Goal: Transaction & Acquisition: Book appointment/travel/reservation

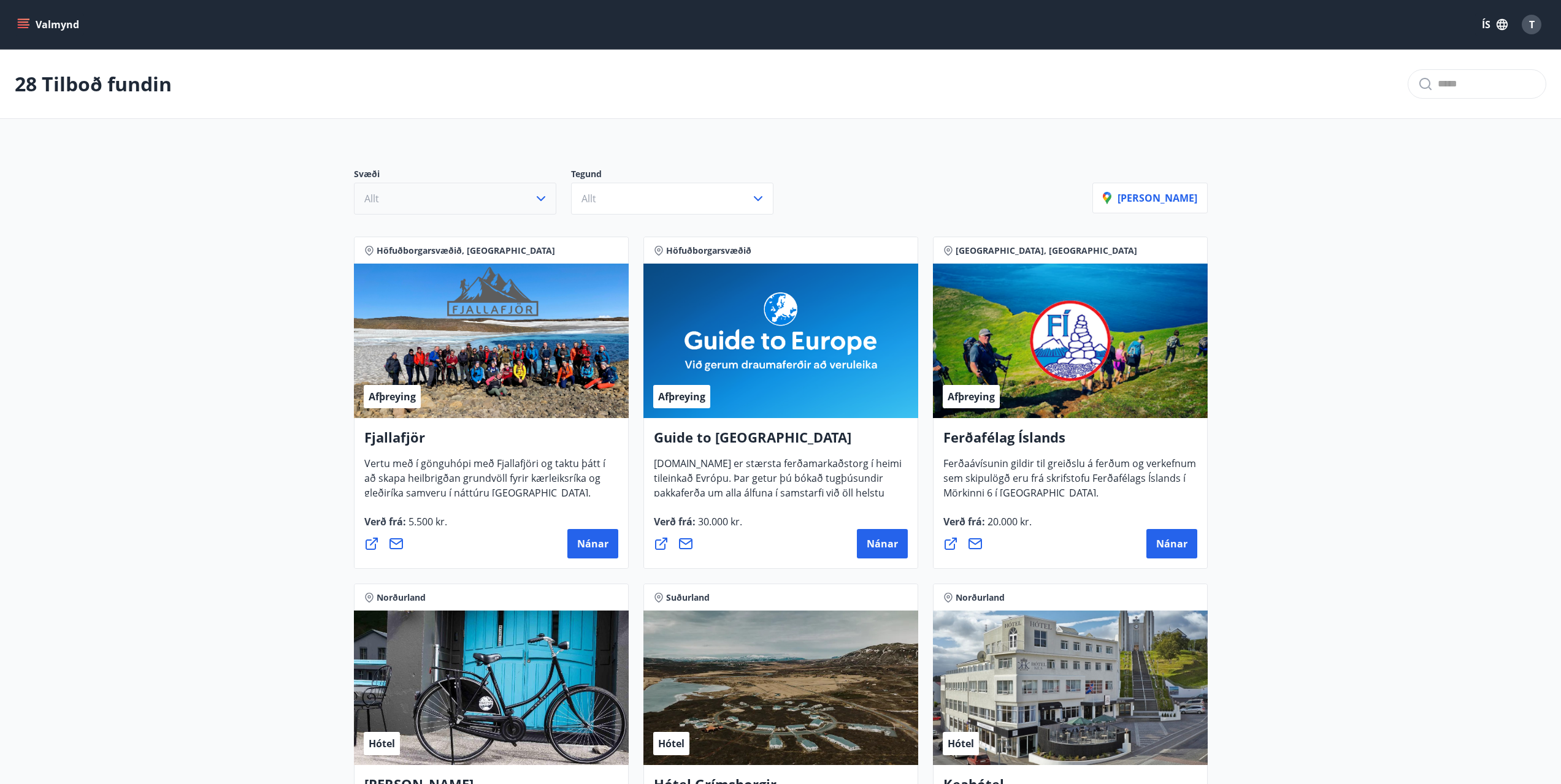
click at [465, 200] on button "Allt" at bounding box center [455, 199] width 202 height 32
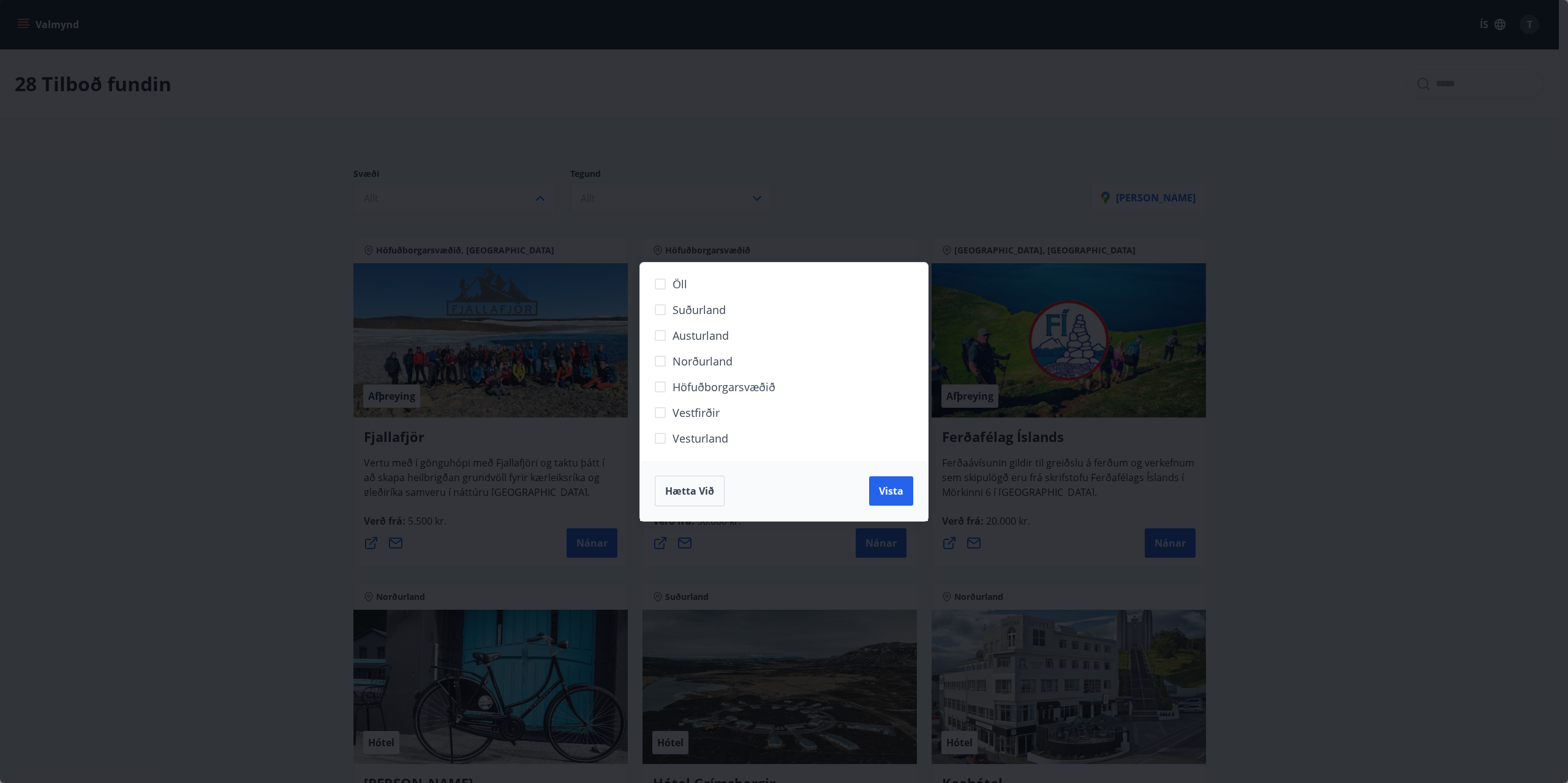
click at [693, 390] on span "Höfuðborgarsvæðið" at bounding box center [724, 387] width 103 height 16
drag, startPoint x: 908, startPoint y: 499, endPoint x: 686, endPoint y: 364, distance: 259.8
click at [907, 499] on button "Vista" at bounding box center [891, 491] width 44 height 29
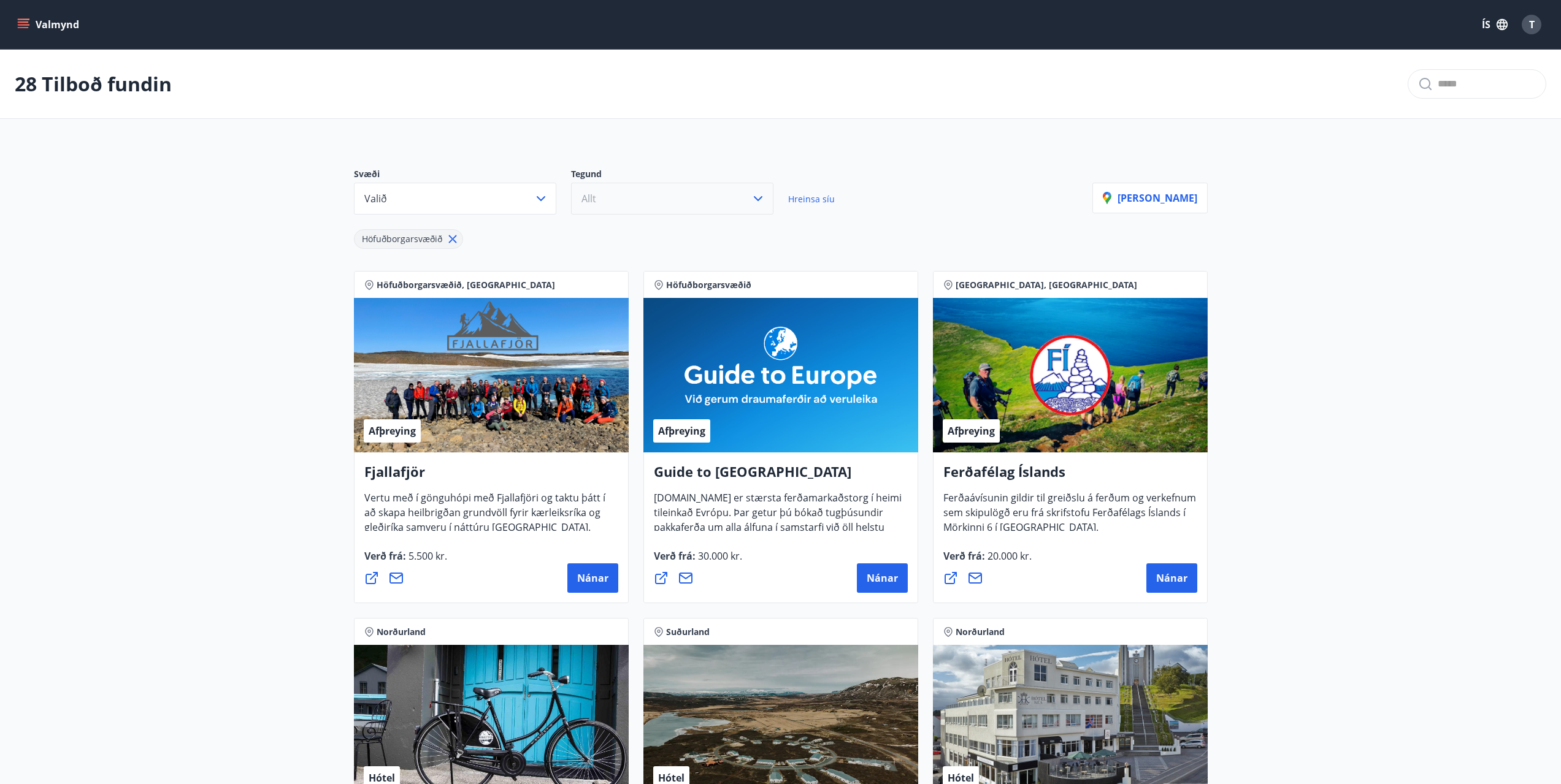
click at [631, 190] on button "Allt" at bounding box center [672, 199] width 202 height 32
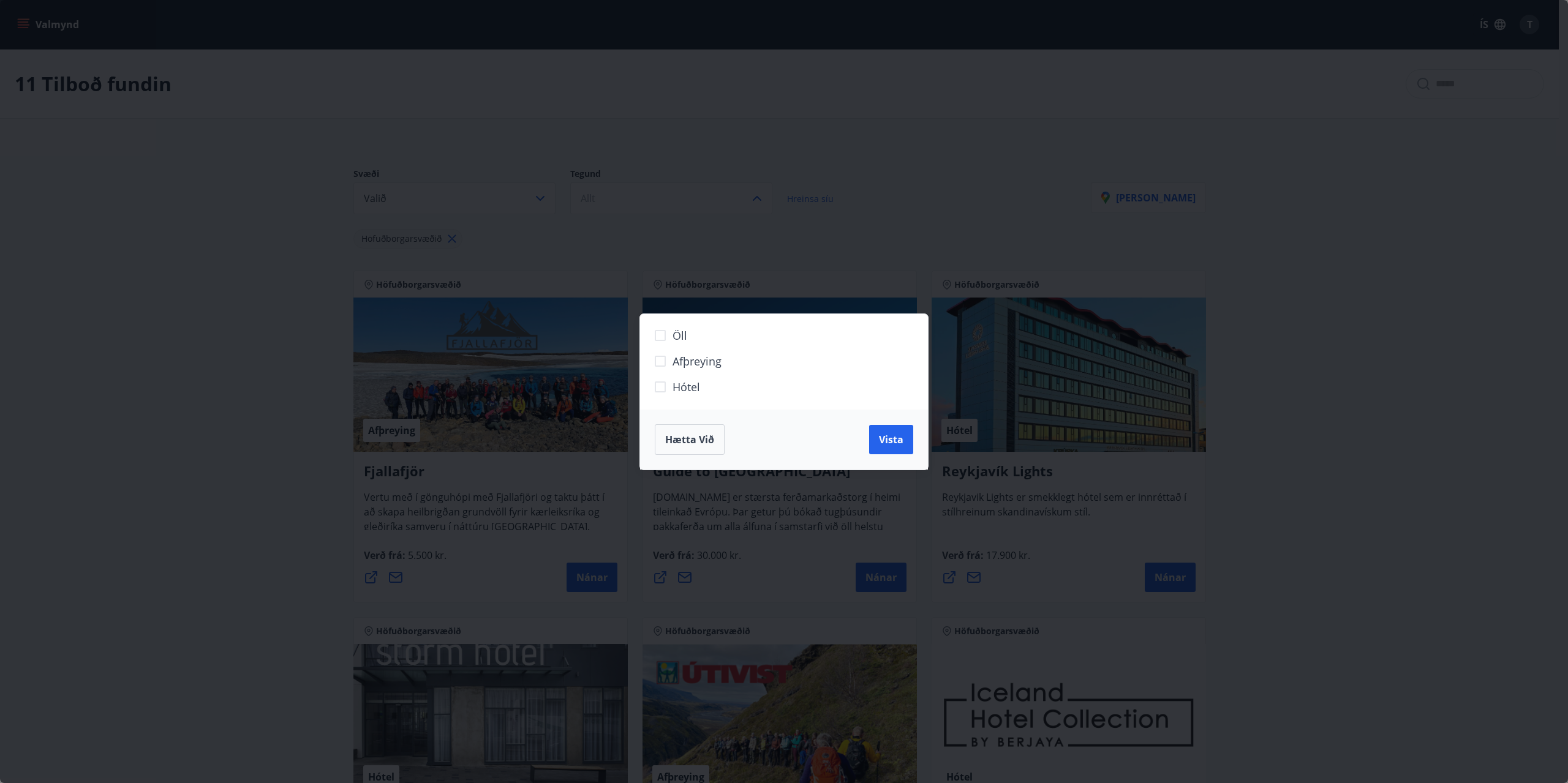
click at [688, 388] on span "Hótel" at bounding box center [686, 387] width 28 height 16
click at [889, 434] on span "Vista" at bounding box center [891, 439] width 25 height 14
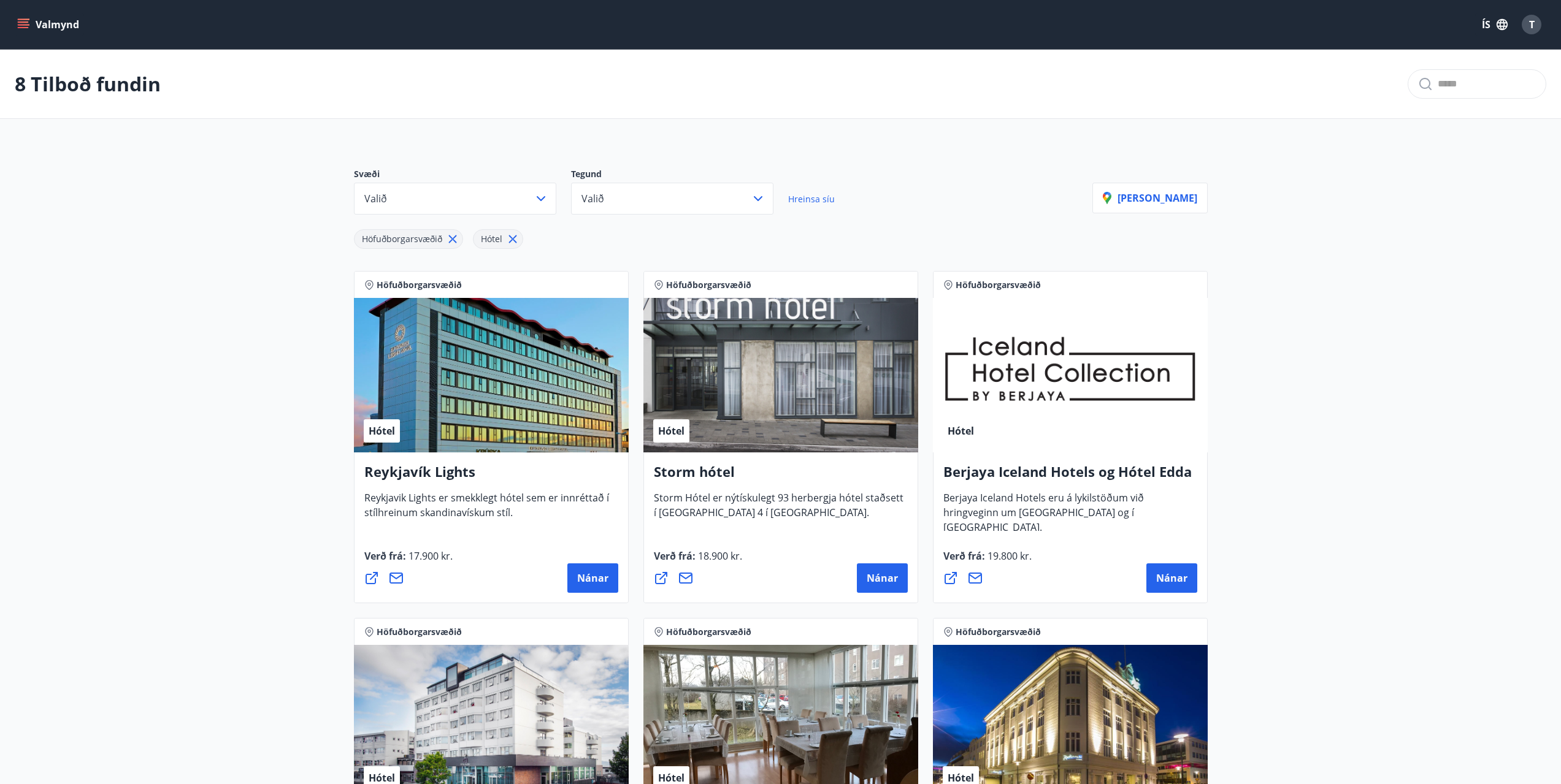
click at [1014, 468] on h4 "Berjaya Iceland Hotels og Hótel Edda" at bounding box center [1070, 475] width 254 height 28
click at [442, 475] on h4 "Reykjavík Lights" at bounding box center [491, 475] width 254 height 28
click at [576, 580] on button "Nánar" at bounding box center [593, 578] width 51 height 29
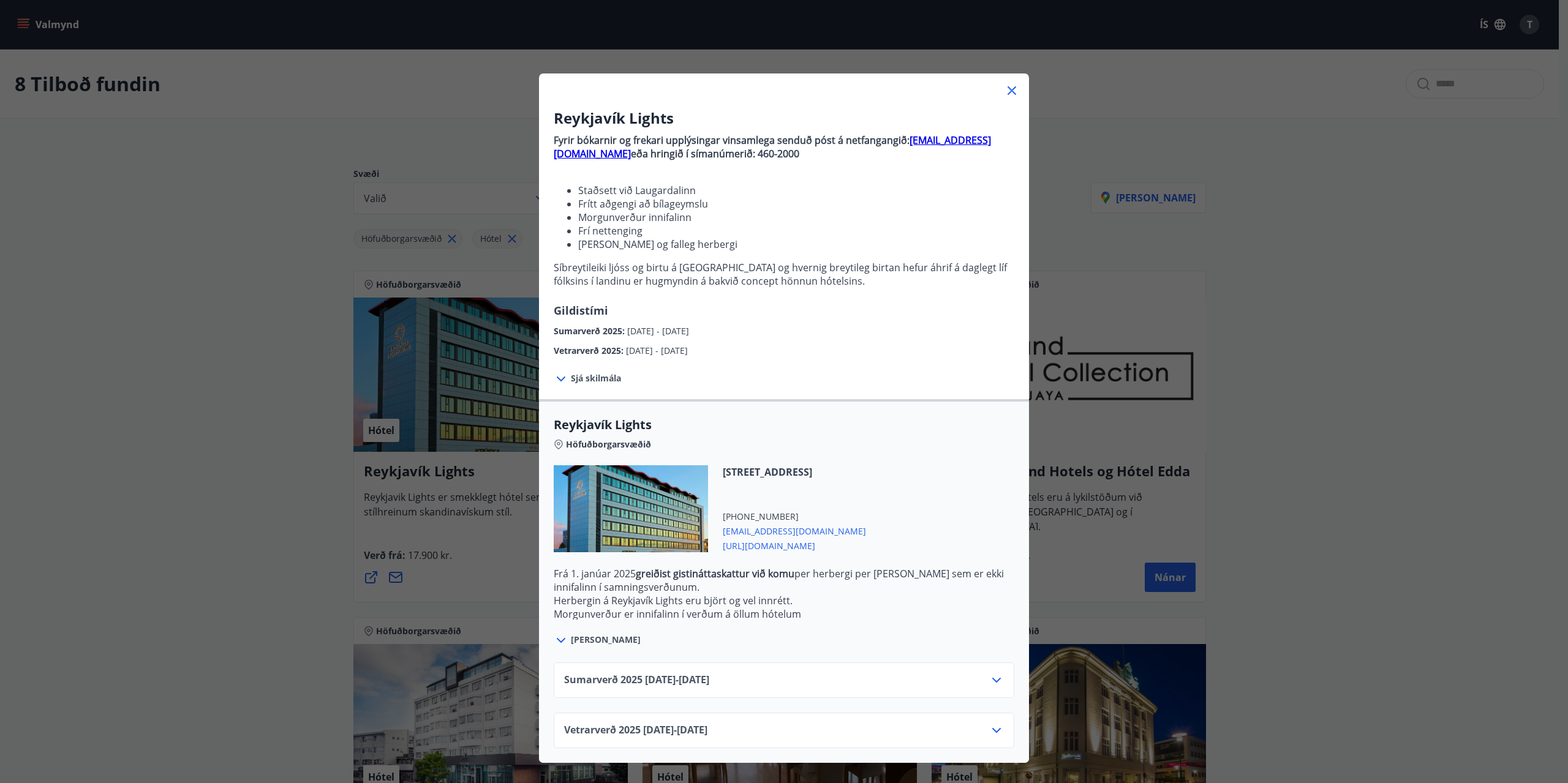
click at [745, 683] on div "Sumarverð [PHONE_NUMBER][DATE] - [DATE]" at bounding box center [784, 685] width 440 height 25
click at [992, 680] on icon at bounding box center [996, 681] width 9 height 5
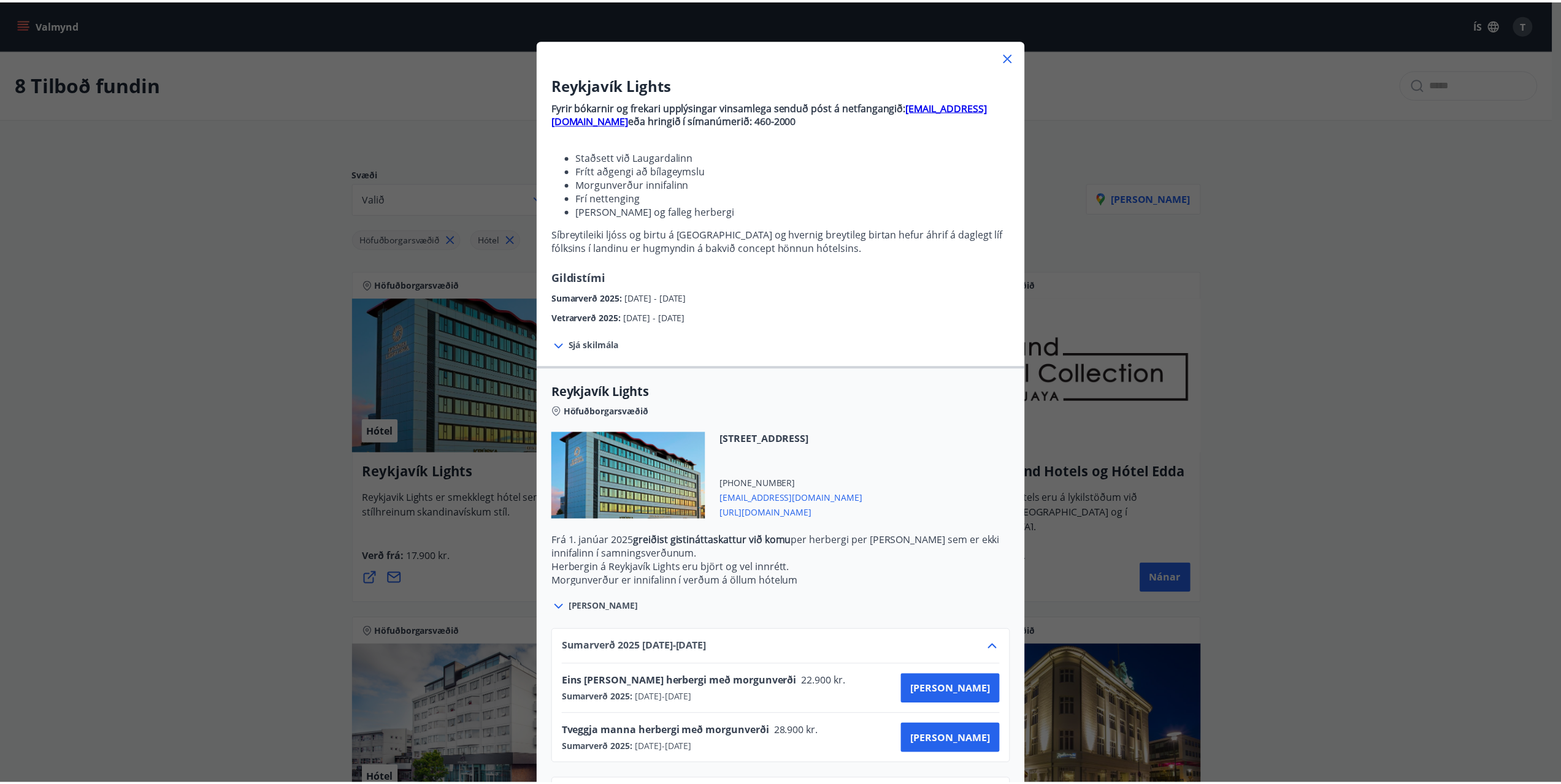
scroll to position [88, 0]
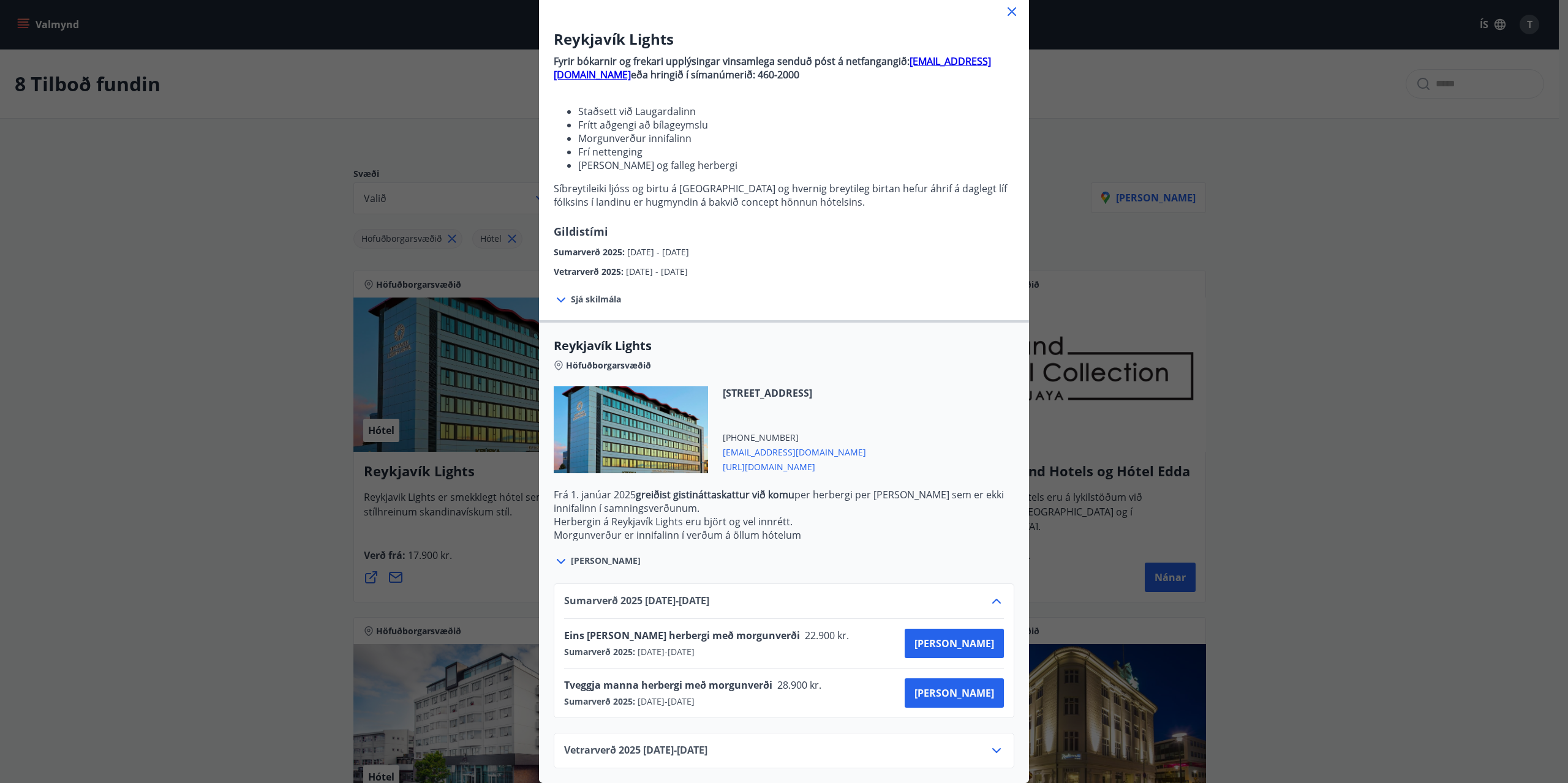
click at [701, 678] on span "Tveggja manna herbergi með morgunverði" at bounding box center [668, 685] width 208 height 14
click at [287, 520] on div "Reykjavík Lights Fyrir bókarnir og frekari upplýsingar vinsamlega senduð póst á…" at bounding box center [784, 313] width 1568 height 783
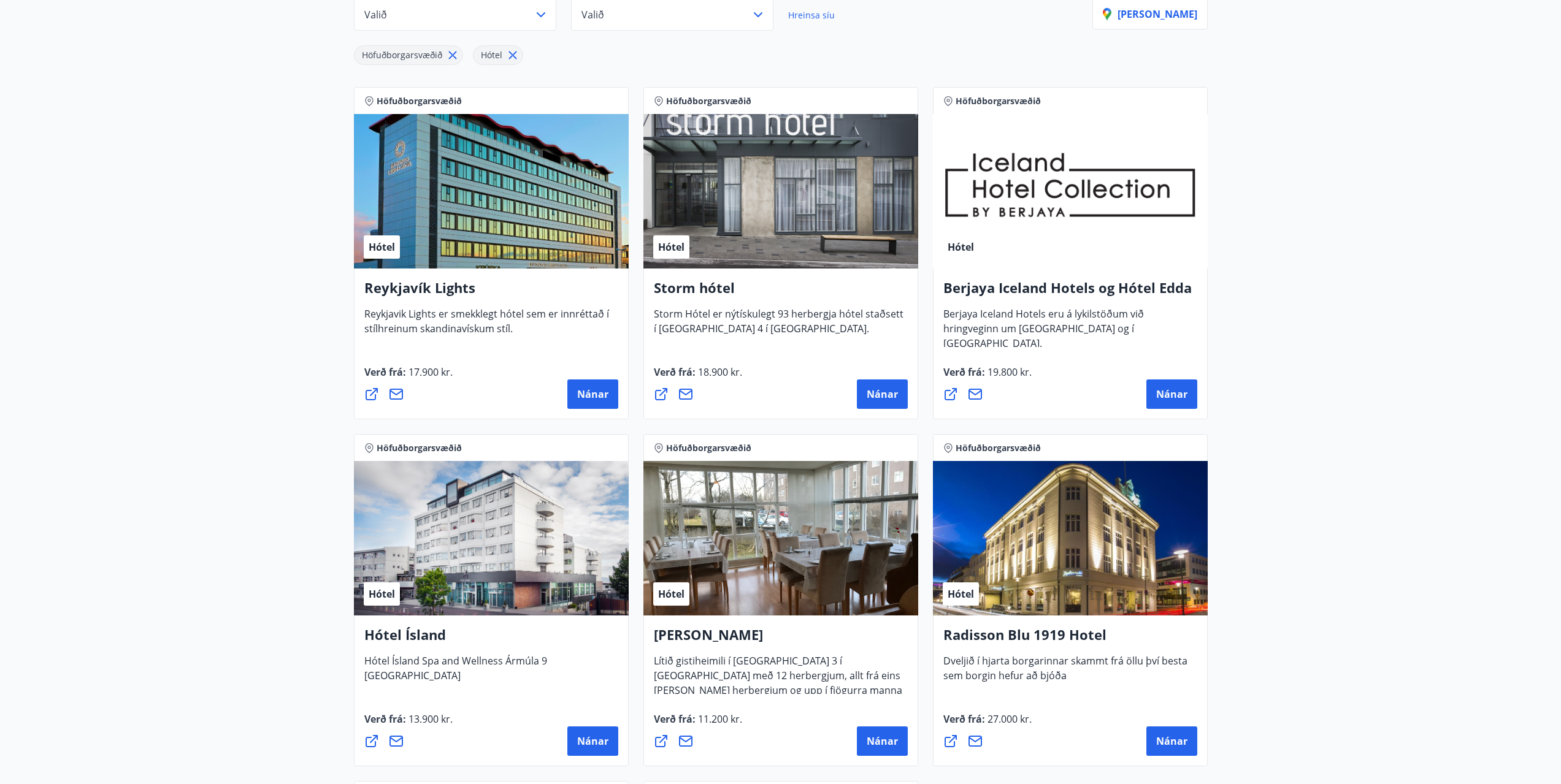
scroll to position [0, 0]
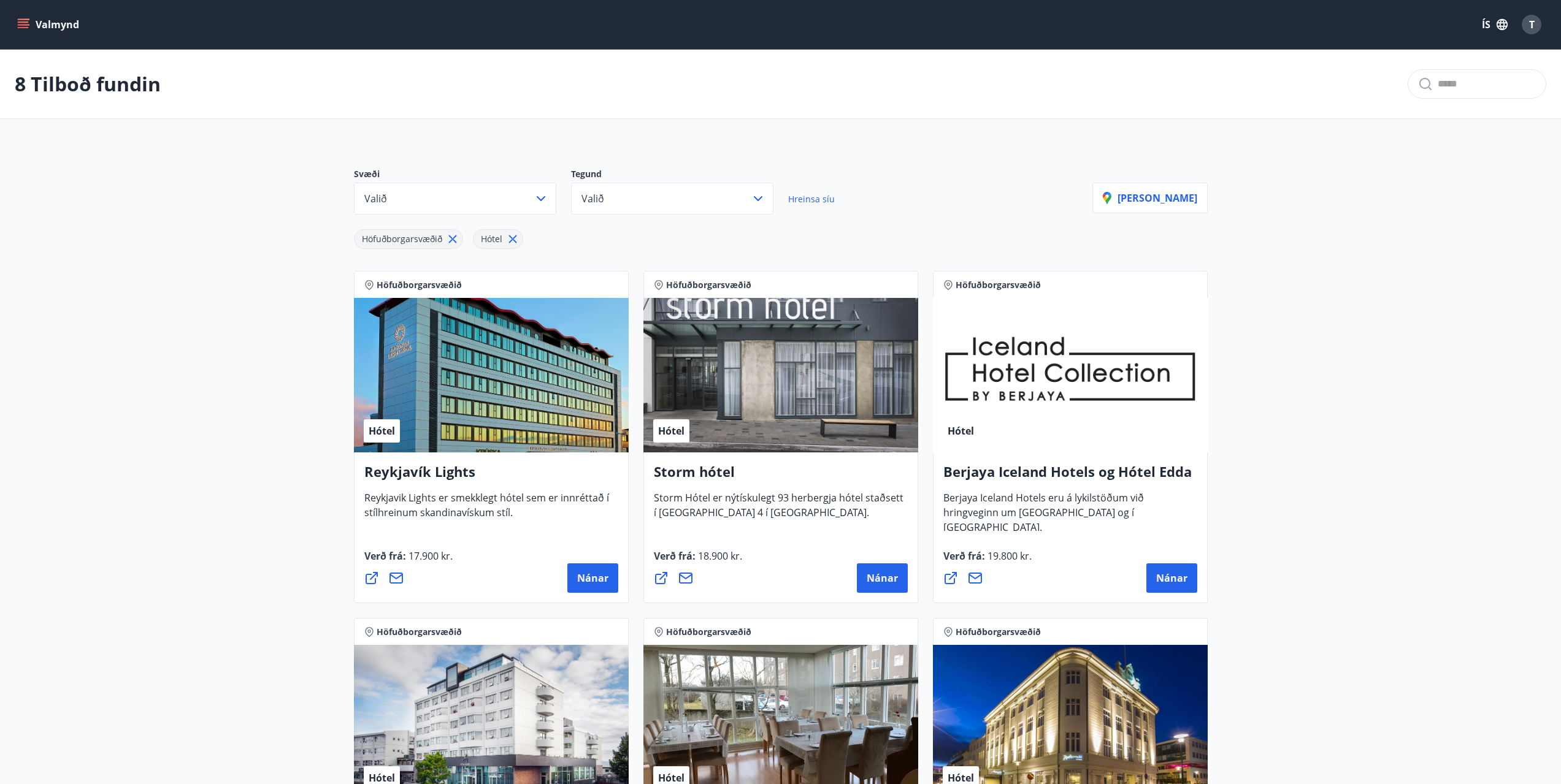
click at [449, 236] on icon at bounding box center [453, 239] width 8 height 8
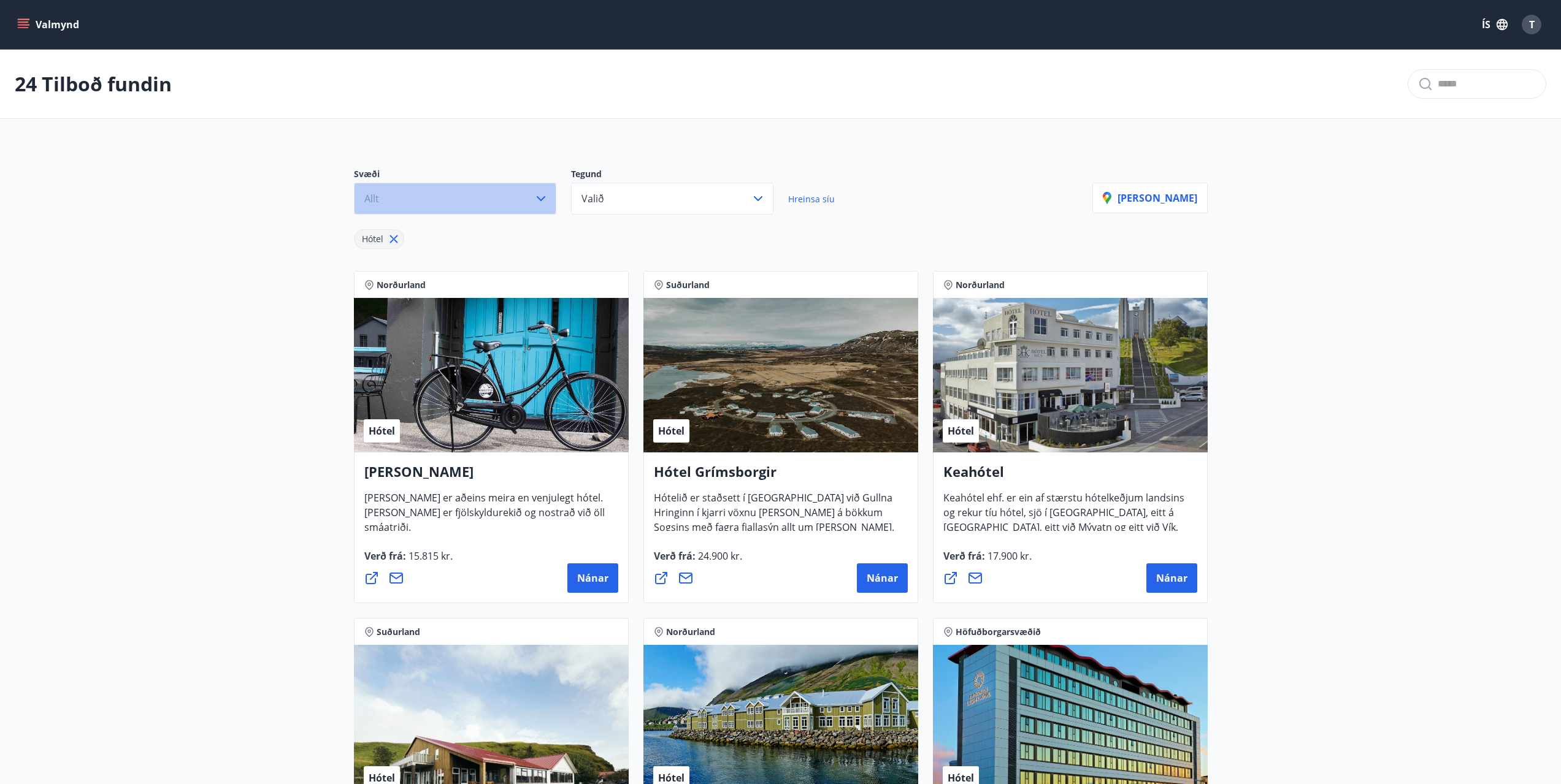
click at [476, 185] on button "Allt" at bounding box center [455, 199] width 202 height 32
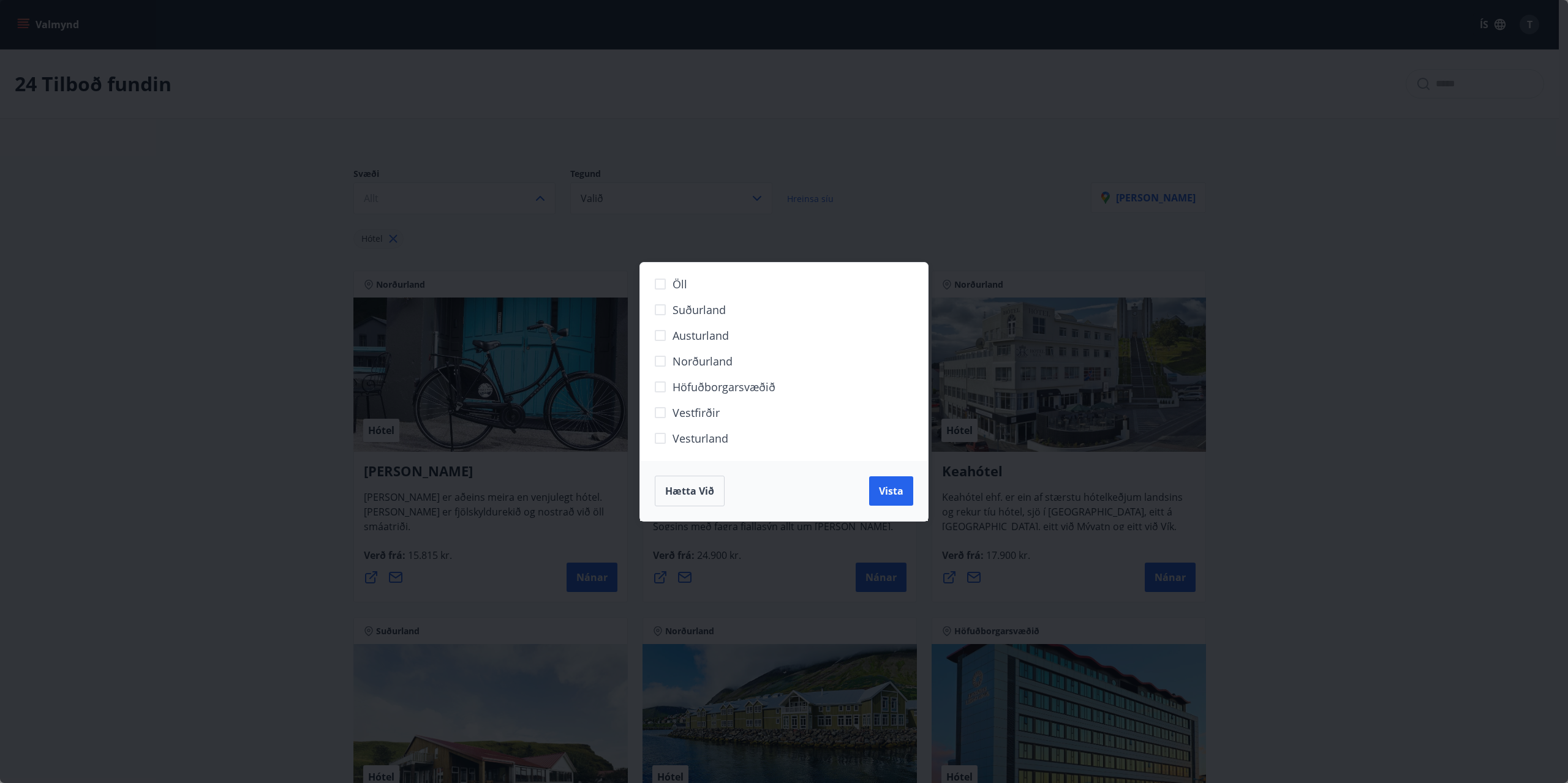
click at [686, 357] on span "Norðurland" at bounding box center [703, 361] width 60 height 16
click at [885, 488] on span "Vista" at bounding box center [891, 491] width 25 height 14
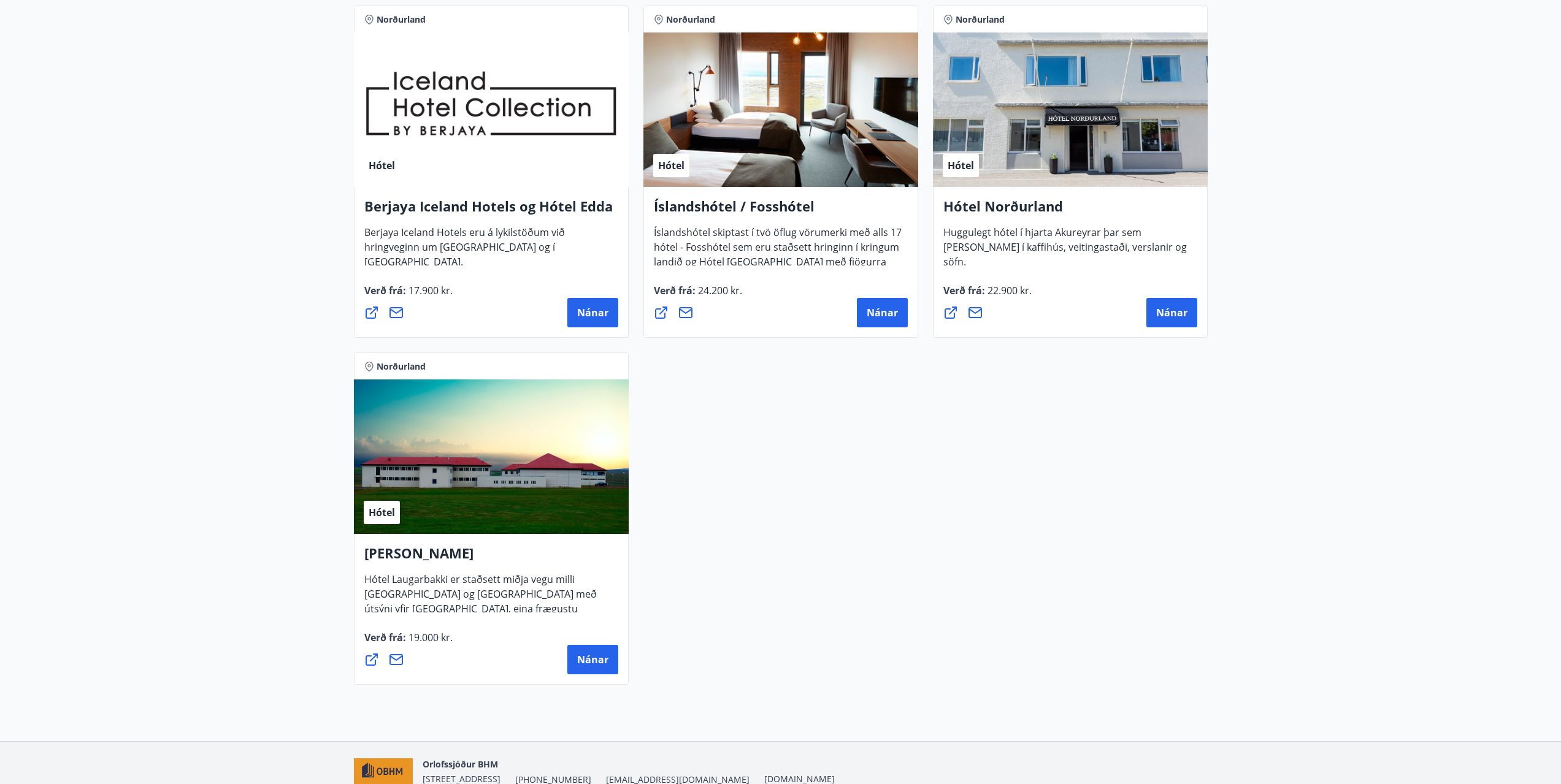
scroll to position [613, 0]
